Goal: Answer question/provide support: Share knowledge or assist other users

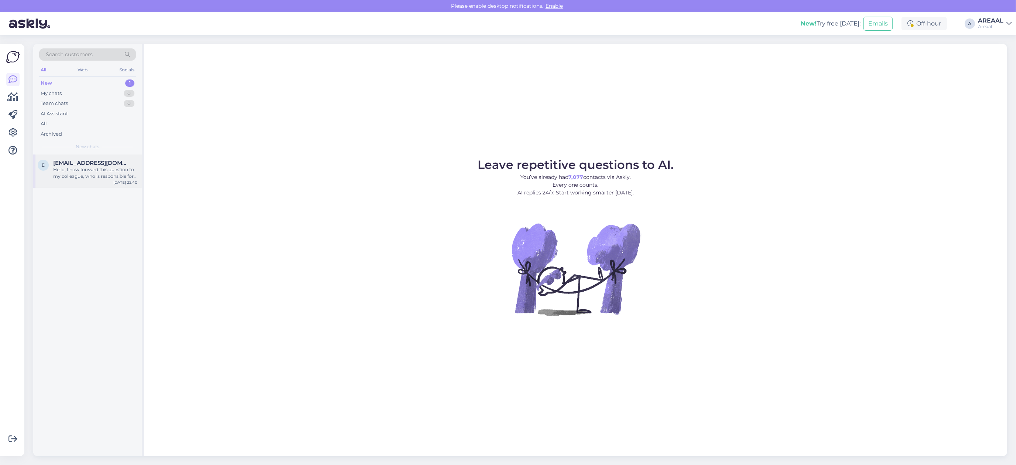
click at [139, 155] on div "e [EMAIL_ADDRESS][DOMAIN_NAME] Hello, I now forward this question to my colleag…" at bounding box center [87, 170] width 109 height 33
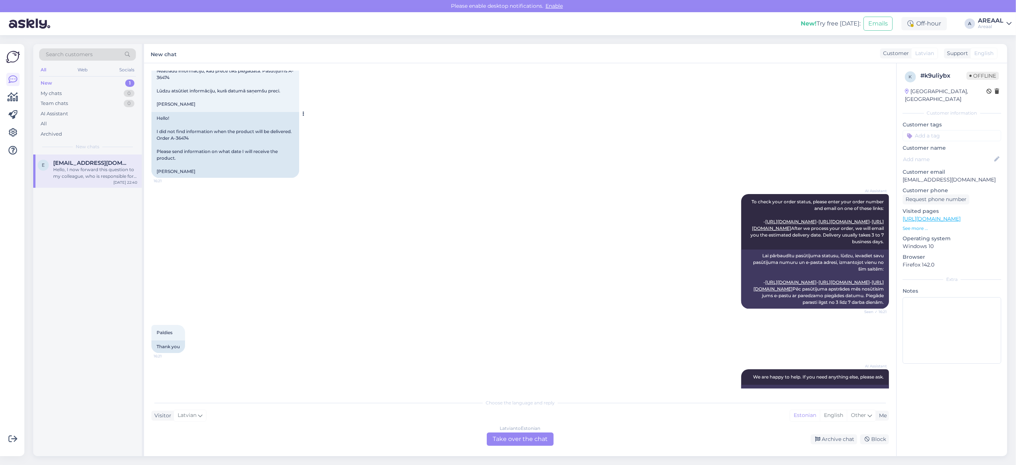
scroll to position [37, 0]
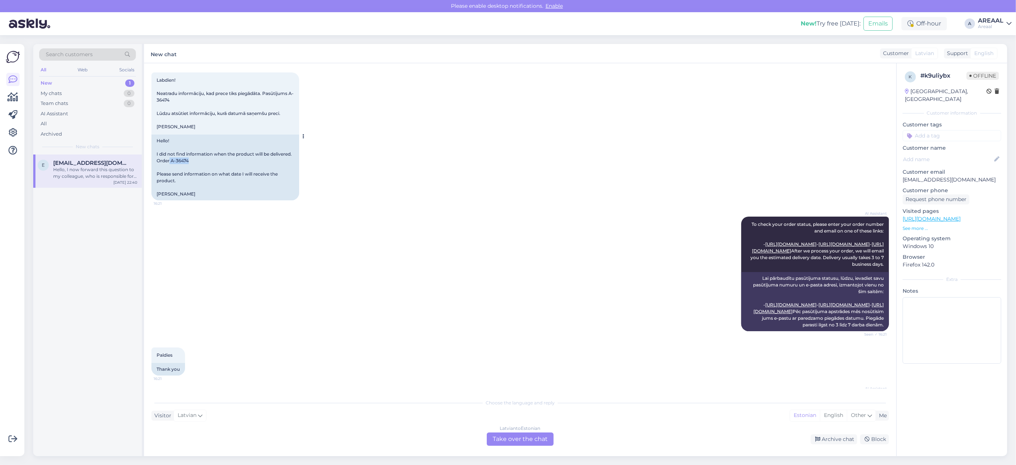
copy div "A-36474"
copy div "-36474"
copy div "A-36474"
drag, startPoint x: 193, startPoint y: 163, endPoint x: 171, endPoint y: 163, distance: 22.2
click at [171, 163] on div "Hello! I did not find information when the product will be delivered. Order A-3…" at bounding box center [225, 167] width 148 height 66
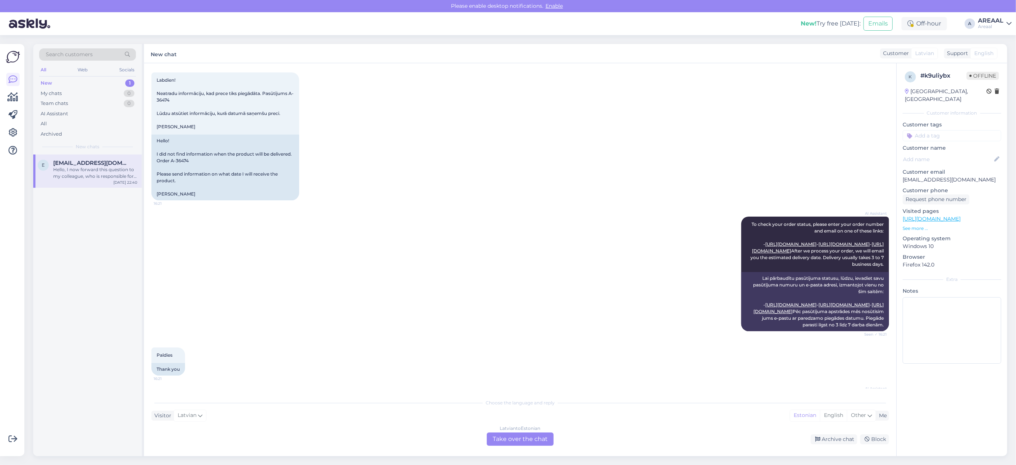
click at [479, 183] on div "[DATE] Labdien! Neatradu informāciju, kad prece tiks piegādāta. Pasūtījums A-36…" at bounding box center [520, 129] width 738 height 160
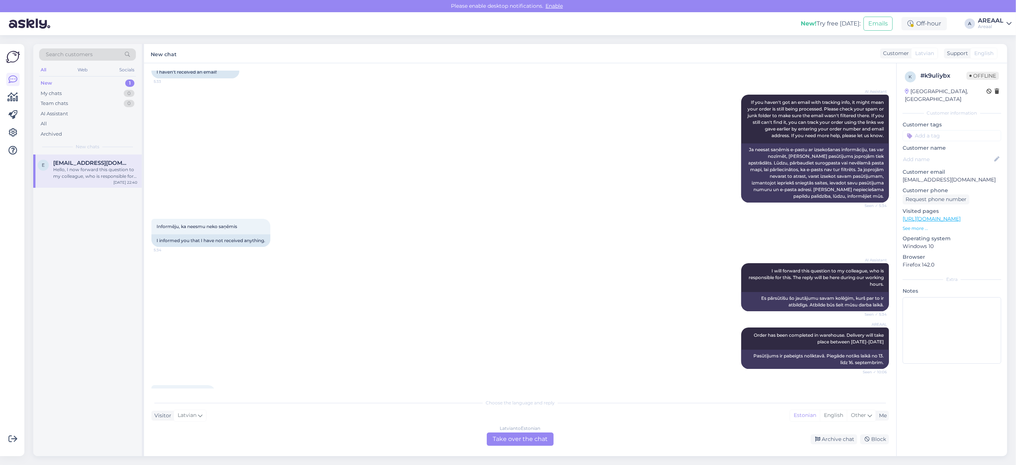
scroll to position [1099, 0]
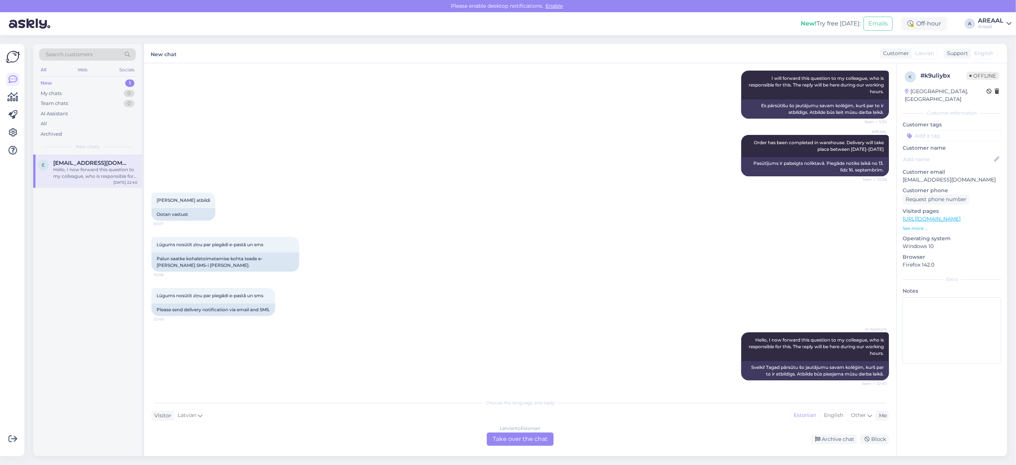
click at [424, 250] on div "Lūgums nosūtīt ziņu par piegādi e-pastā un sms 10:08 Palun saatke kohaletoimeta…" at bounding box center [520, 254] width 738 height 51
click at [510, 433] on div "[DEMOGRAPHIC_DATA] to Estonian Take over the chat" at bounding box center [520, 438] width 67 height 13
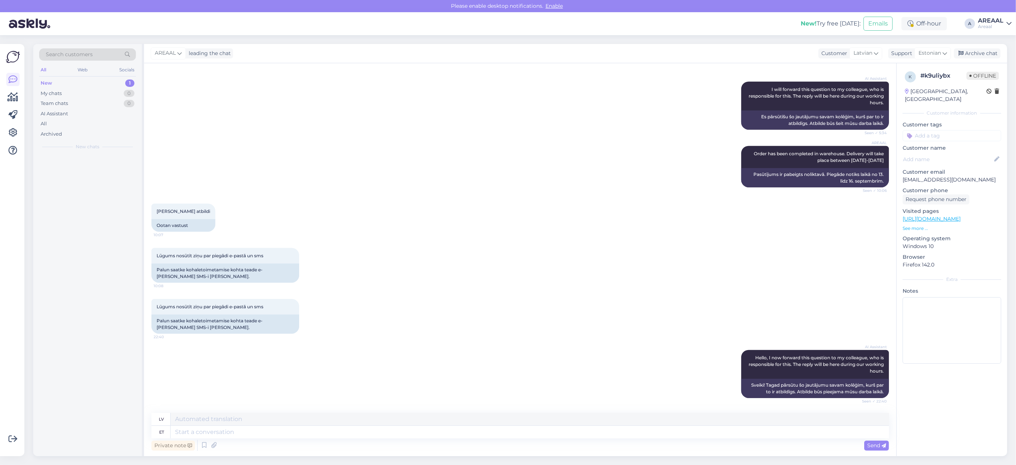
scroll to position [1089, 0]
click at [510, 431] on textarea at bounding box center [530, 432] width 718 height 13
type textarea "[URL][DOMAIN_NAME]"
click at [490, 412] on div "Chat started [DATE] Labdien! Neatradu informāciju, kad prece tiks piegādāta. Pa…" at bounding box center [520, 259] width 752 height 393
type textarea "[URL][DOMAIN_NAME]"
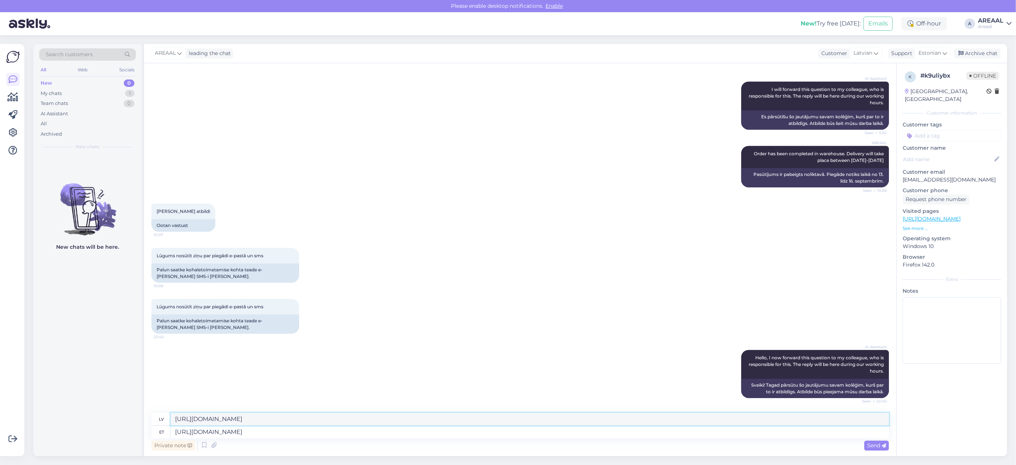
click at [477, 414] on textarea "[URL][DOMAIN_NAME]" at bounding box center [530, 419] width 718 height 13
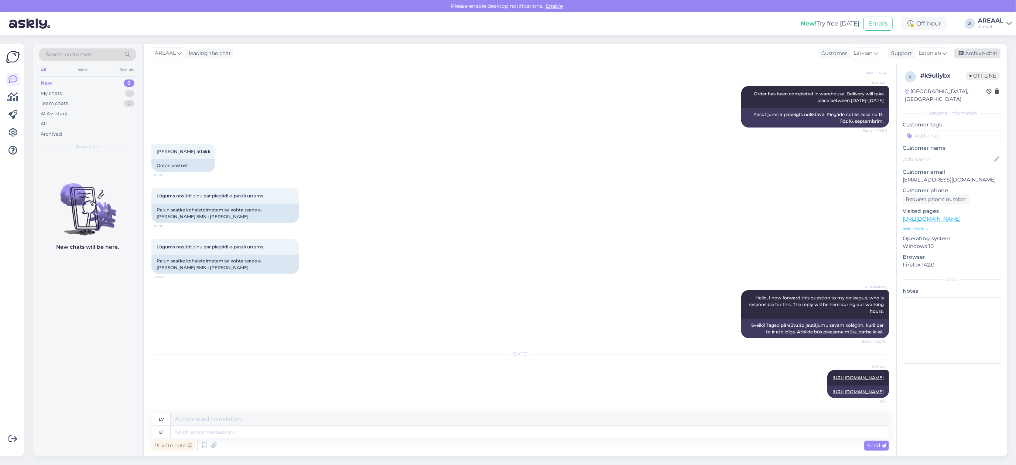
click at [989, 54] on div "Archive chat" at bounding box center [977, 53] width 47 height 10
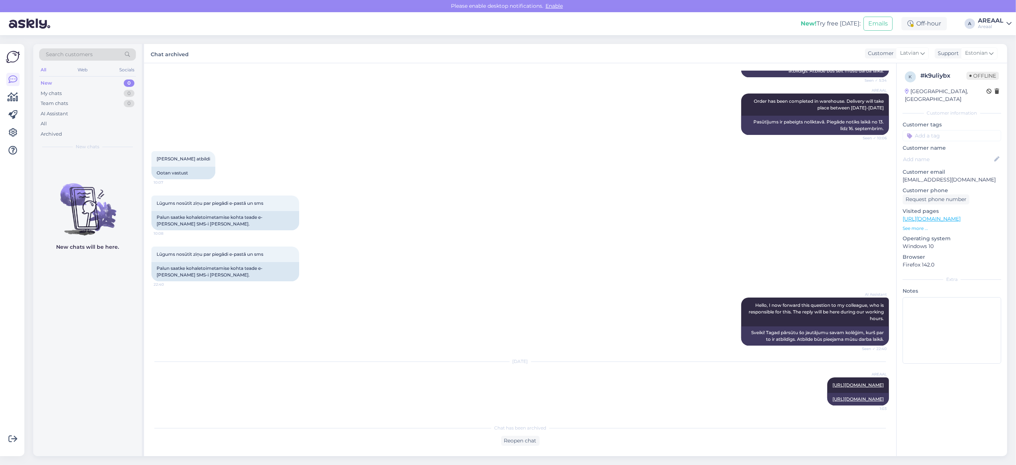
click at [470, 161] on div "[PERSON_NAME] atbildi 10:07 Ootan vastust" at bounding box center [520, 165] width 738 height 44
